Goal: Submit feedback/report problem: Leave review/rating

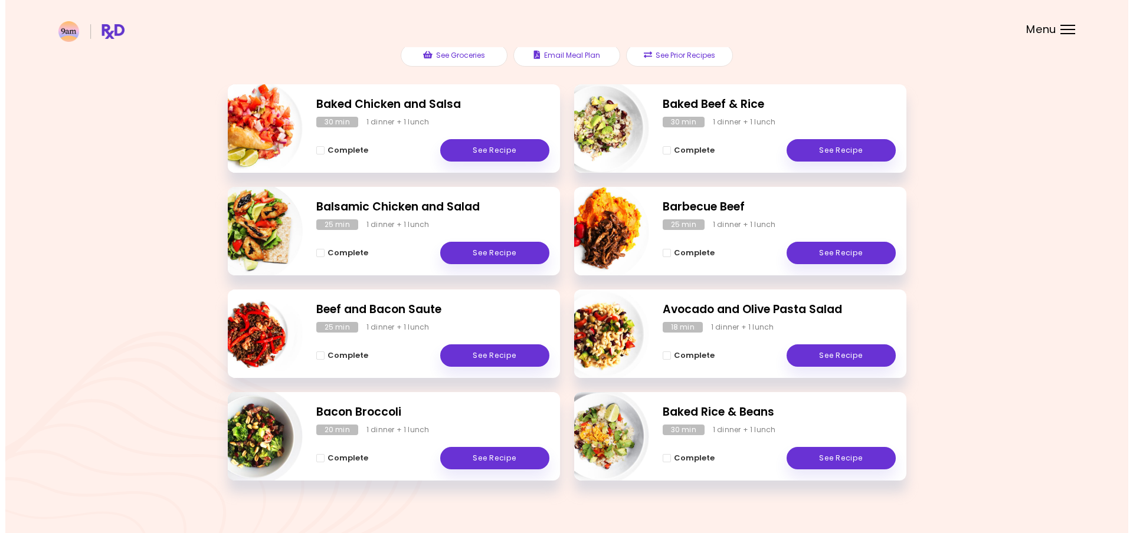
scroll to position [162, 0]
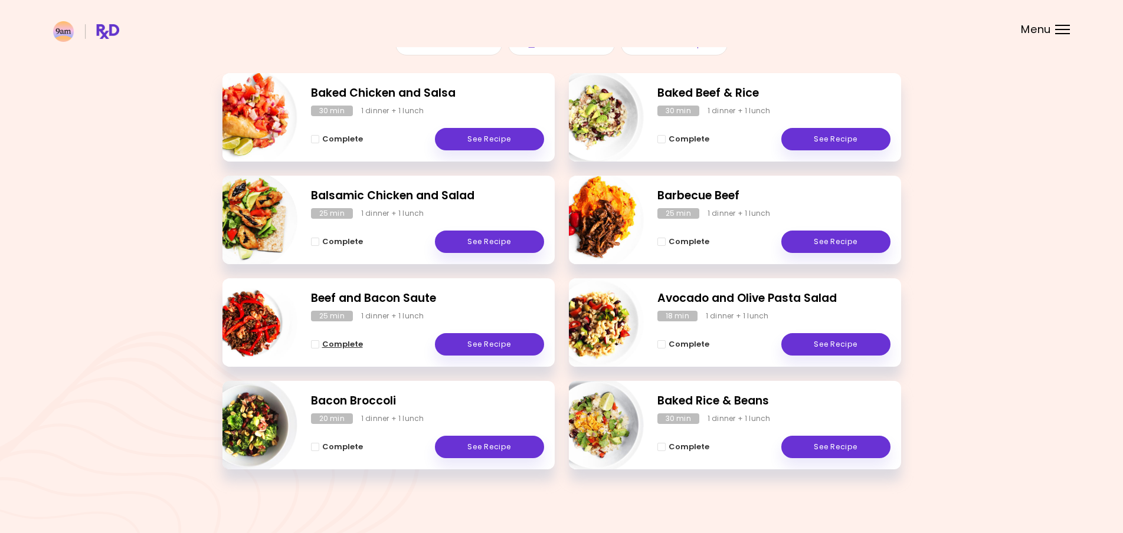
click at [313, 343] on span "Complete - Beef and Bacon Saute" at bounding box center [315, 344] width 8 height 8
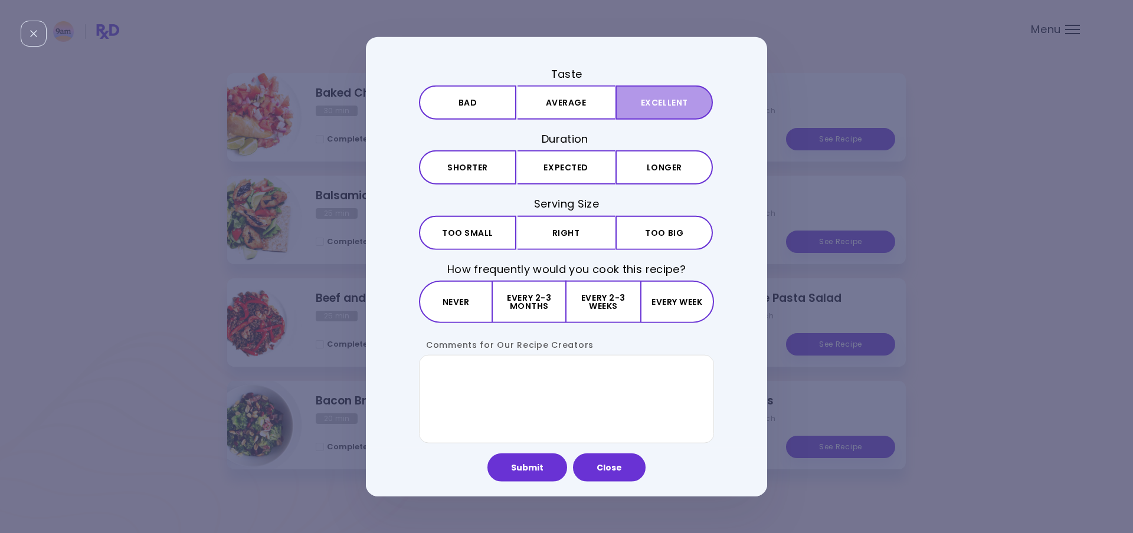
click at [650, 97] on button "Excellent" at bounding box center [663, 103] width 97 height 34
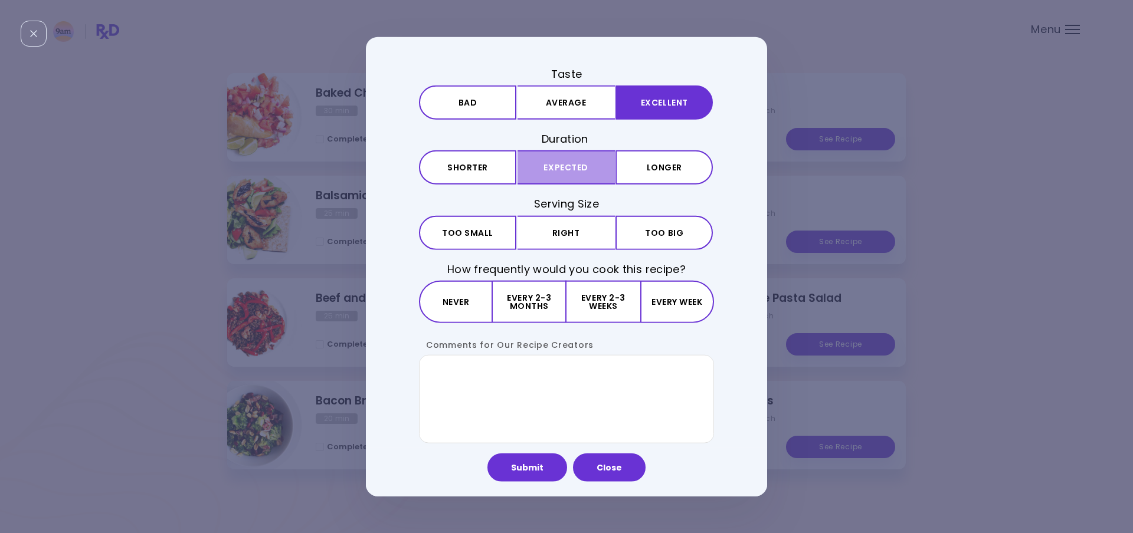
click at [598, 160] on button "Expected" at bounding box center [565, 167] width 97 height 34
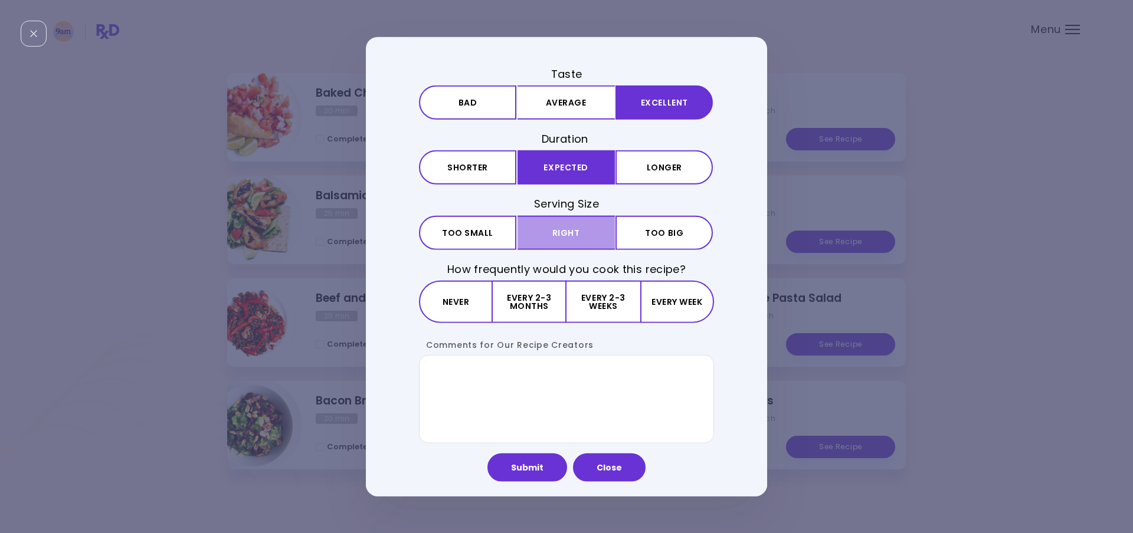
click at [551, 225] on button "Right" at bounding box center [565, 232] width 97 height 34
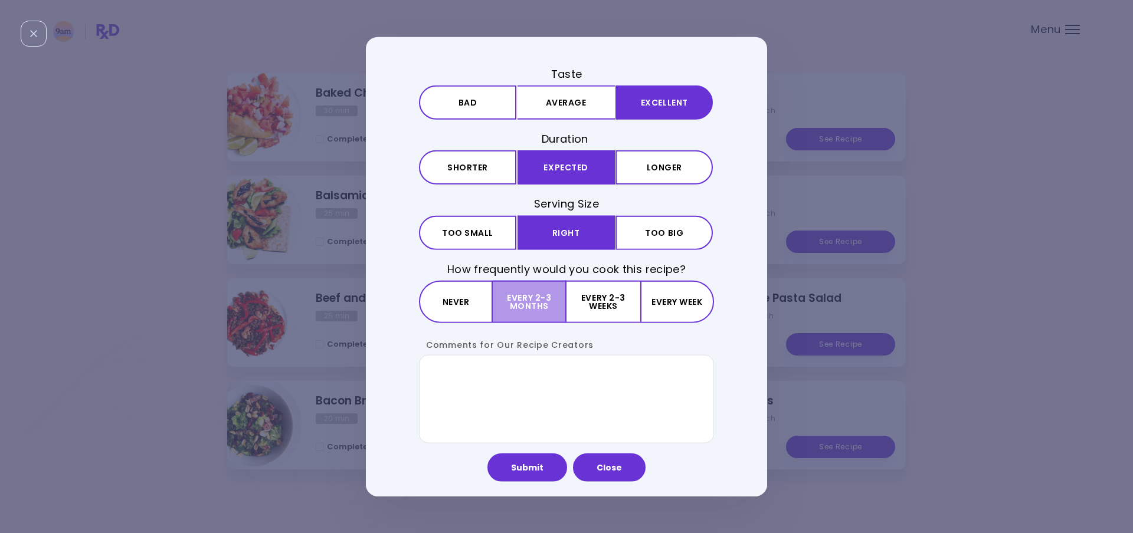
click at [552, 304] on button "Every 2-3 months" at bounding box center [530, 301] width 74 height 42
click at [559, 461] on button "Submit" at bounding box center [527, 467] width 80 height 28
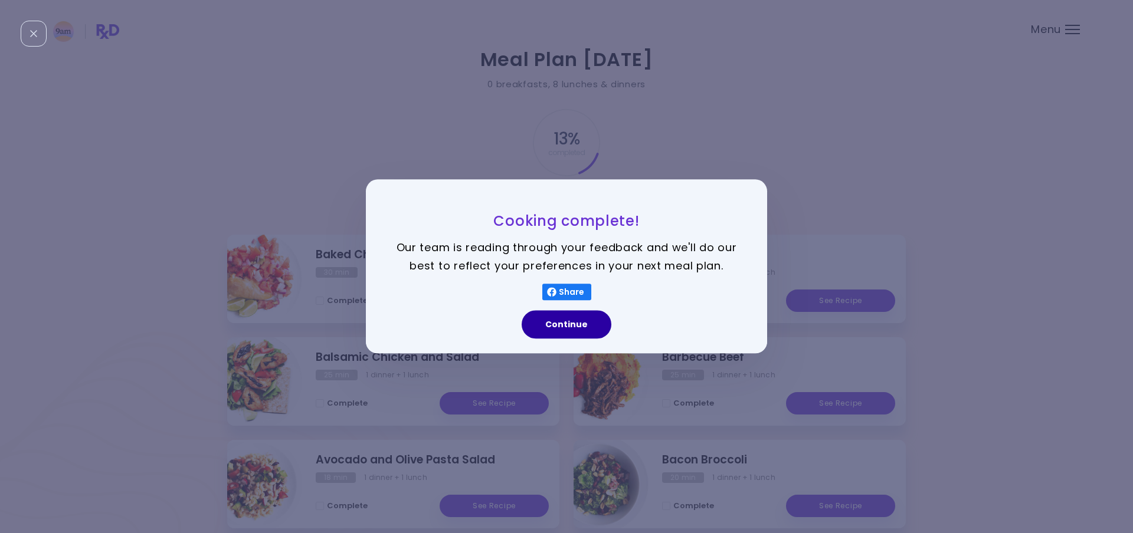
click at [573, 324] on button "Continue" at bounding box center [567, 325] width 90 height 28
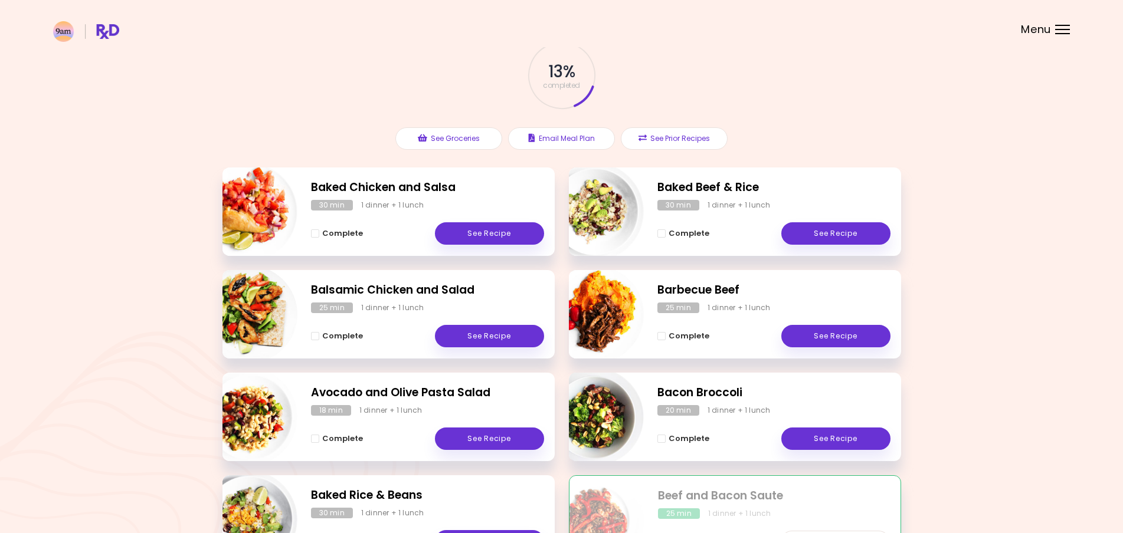
scroll to position [162, 0]
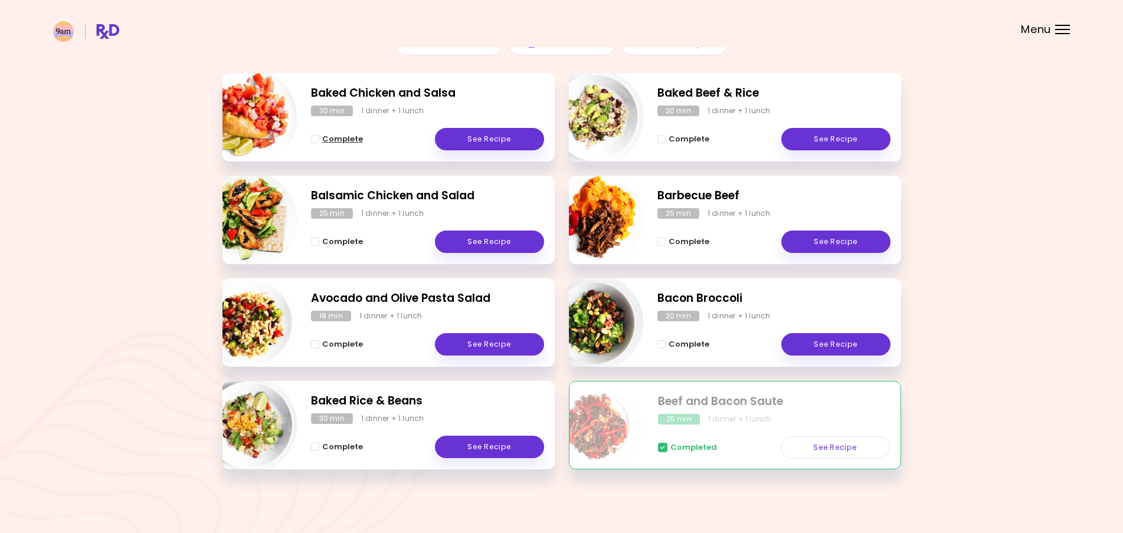
click at [322, 136] on span "Complete" at bounding box center [342, 139] width 41 height 9
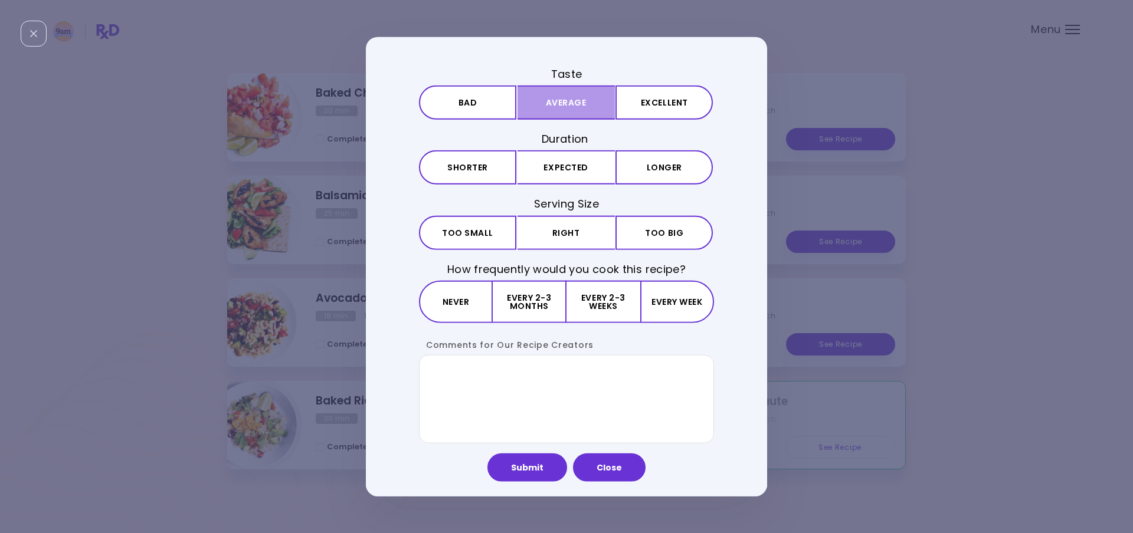
click at [579, 112] on button "Average" at bounding box center [565, 103] width 97 height 34
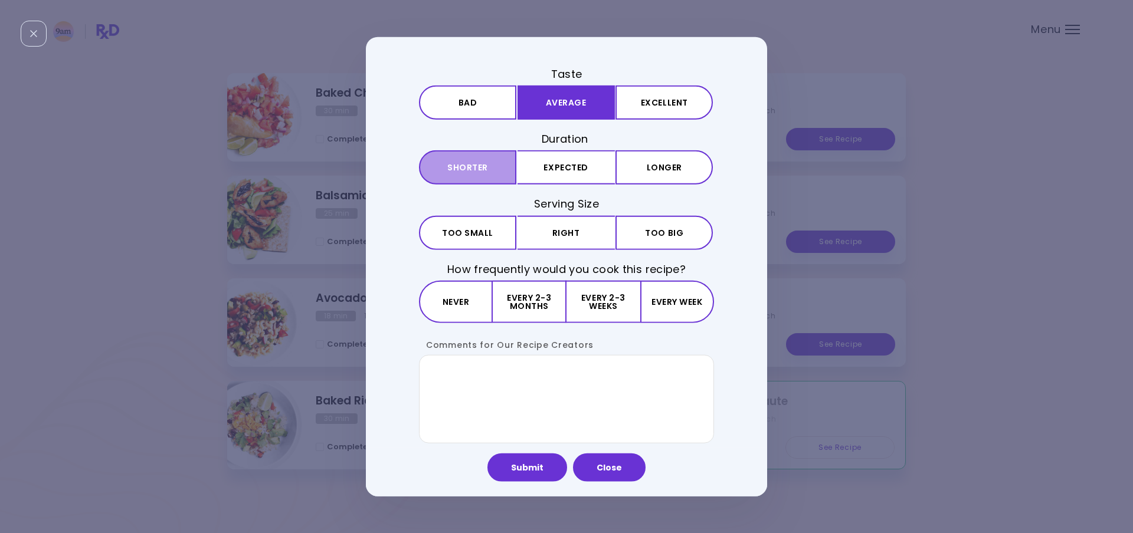
click at [433, 171] on button "Shorter" at bounding box center [467, 167] width 97 height 34
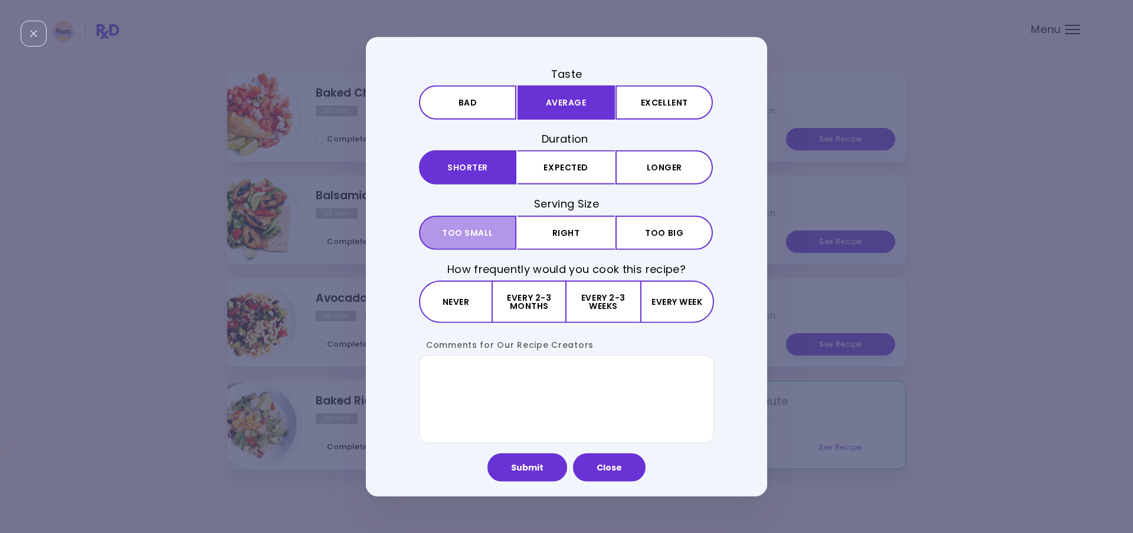
click at [492, 238] on button "Small Too small" at bounding box center [467, 232] width 97 height 34
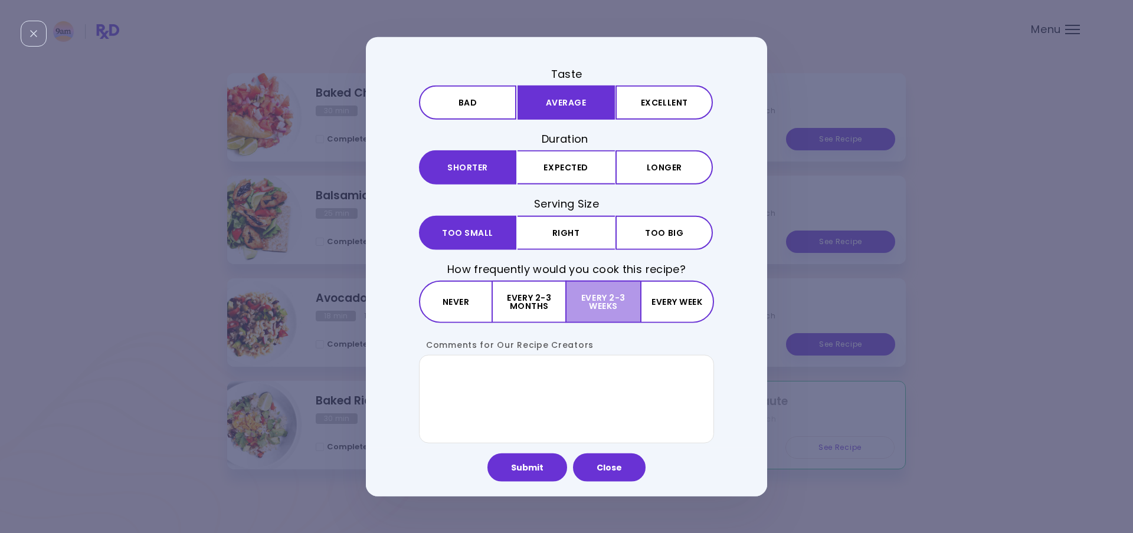
click at [587, 294] on button "Every 2-3 weeks" at bounding box center [602, 301] width 73 height 42
click at [530, 467] on button "Submit" at bounding box center [527, 467] width 80 height 28
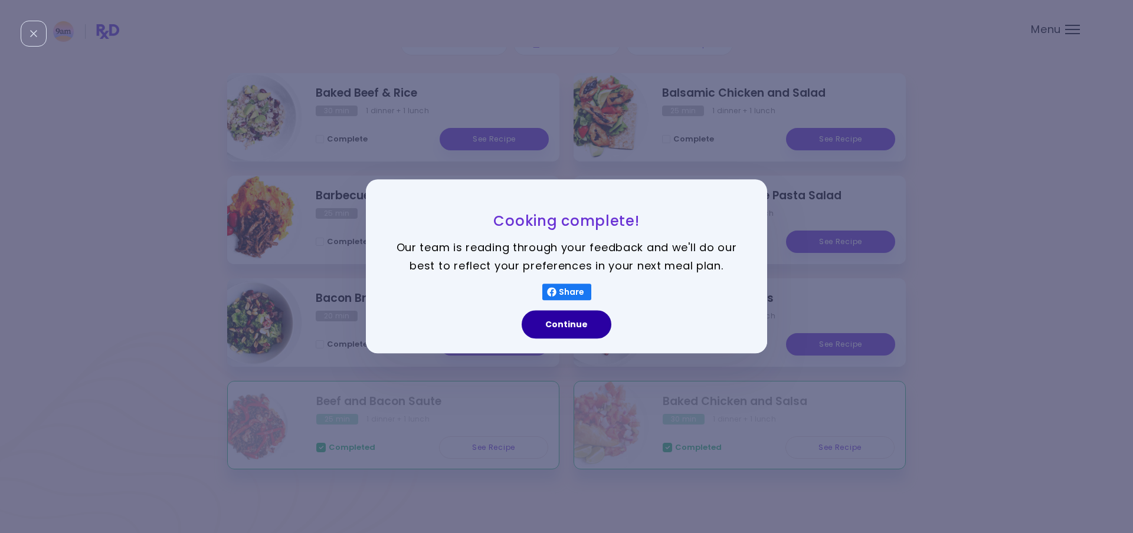
click at [581, 330] on button "Continue" at bounding box center [567, 325] width 90 height 28
